Goal: Task Accomplishment & Management: Use online tool/utility

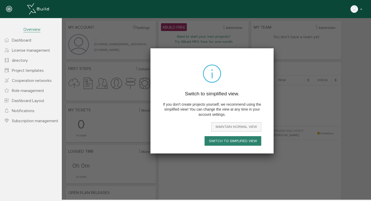
click at [228, 129] on font "Maintain normal view" at bounding box center [236, 126] width 41 height 4
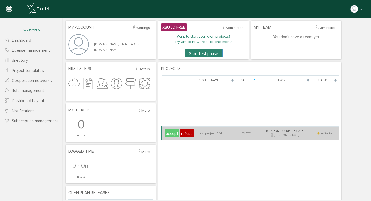
click at [168, 132] on font "accept" at bounding box center [172, 133] width 12 height 5
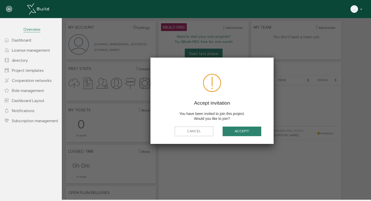
click at [236, 130] on font "accept!" at bounding box center [242, 131] width 14 height 4
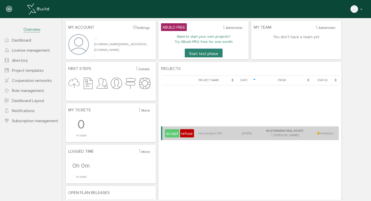
click at [173, 131] on font "accept" at bounding box center [172, 133] width 12 height 5
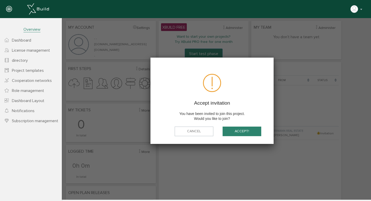
click at [236, 130] on font "accept!" at bounding box center [242, 131] width 14 height 4
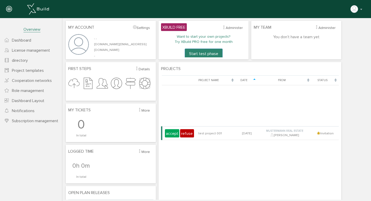
click at [304, 180] on div "Loading, please wait... Project name Date From status accept refuse test projec…" at bounding box center [250, 148] width 178 height 147
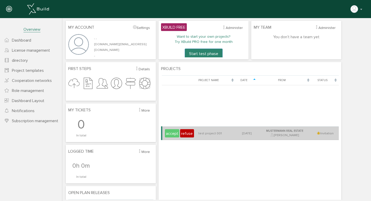
click at [174, 134] on font "accept" at bounding box center [172, 133] width 12 height 5
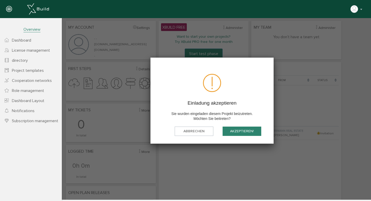
click at [172, 21] on div at bounding box center [216, 108] width 309 height 181
click at [233, 130] on button "accept!" at bounding box center [242, 131] width 39 height 10
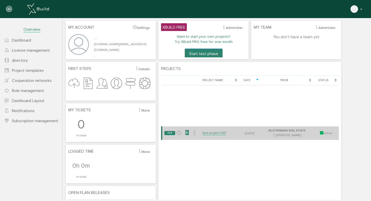
click at [189, 135] on icon at bounding box center [186, 132] width 5 height 7
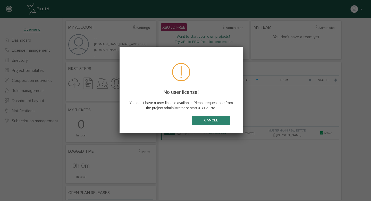
click at [201, 119] on button "Cancel" at bounding box center [211, 120] width 39 height 10
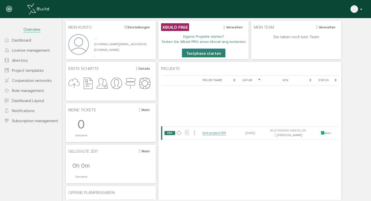
click at [359, 9] on button "button" at bounding box center [356, 9] width 13 height 8
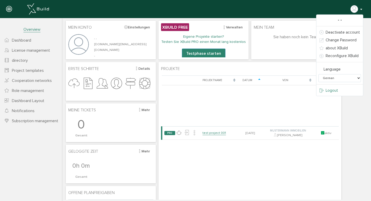
click at [331, 93] on link "Logout" at bounding box center [340, 90] width 47 height 8
